Goal: Check status

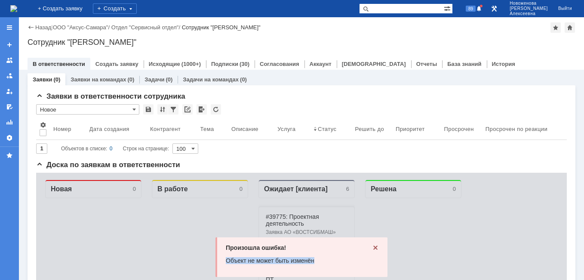
click at [376, 244] on div "Произошла ошибка! Объект не может быть изменён" at bounding box center [302, 257] width 172 height 40
click at [373, 247] on icon at bounding box center [375, 247] width 4 height 4
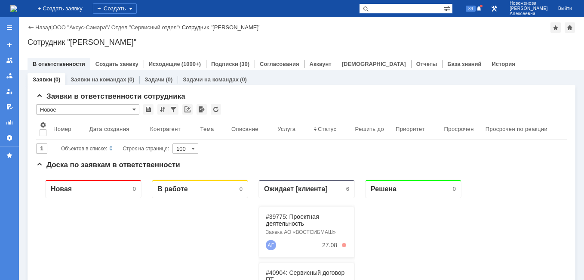
click at [401, 14] on div "На домашнюю + Создать заявку Создать 89 [PERSON_NAME] Выйти" at bounding box center [292, 8] width 584 height 17
click at [400, 9] on input "text" at bounding box center [401, 8] width 85 height 10
paste input "28425"
type input "28425"
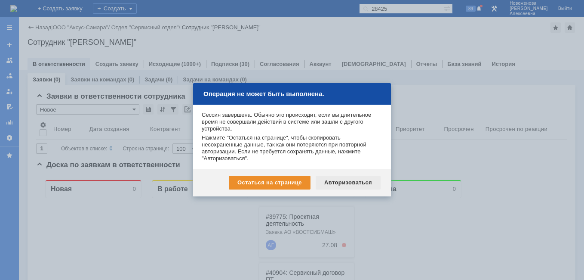
click at [352, 182] on div "Авторизоваться" at bounding box center [348, 183] width 65 height 14
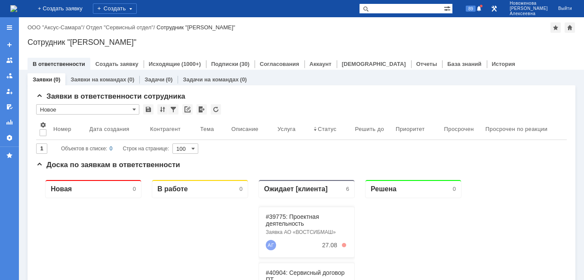
click at [400, 6] on input "text" at bounding box center [401, 8] width 85 height 10
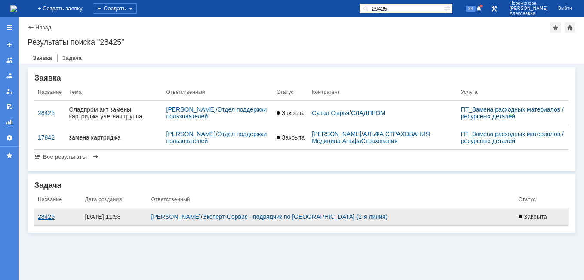
click at [43, 220] on div "28425" at bounding box center [58, 216] width 40 height 7
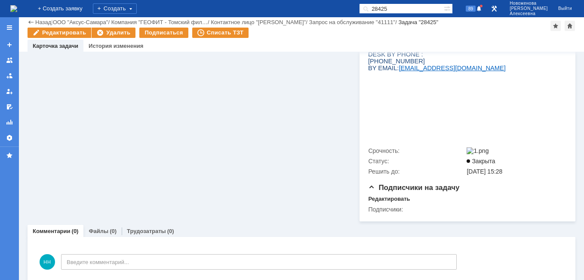
scroll to position [550, 0]
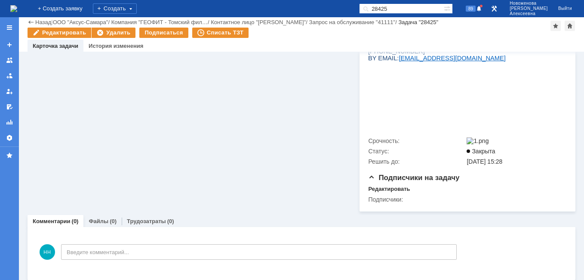
drag, startPoint x: 413, startPoint y: 9, endPoint x: 317, endPoint y: 15, distance: 95.7
click at [317, 15] on div "На домашнюю + Создать заявку Создать 28425 89 Новоженова Наталья Алексеевна Вый…" at bounding box center [292, 8] width 584 height 17
paste input "6"
type input "28426"
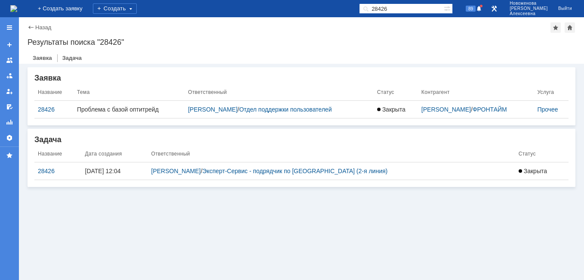
click at [43, 173] on div "28426" at bounding box center [58, 170] width 40 height 7
